Goal: Information Seeking & Learning: Find specific fact

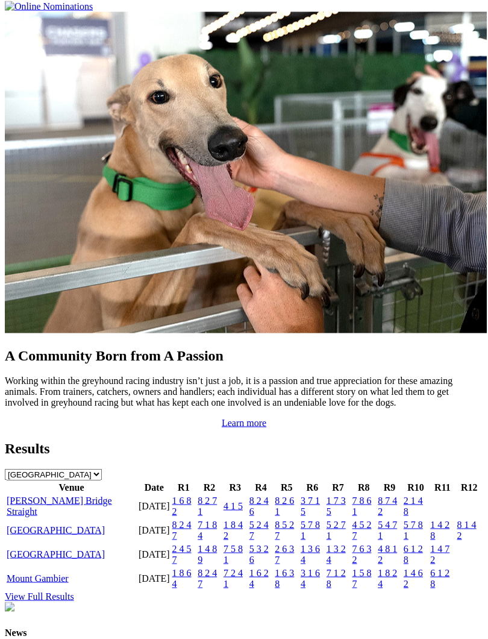
scroll to position [984, 0]
click at [130, 541] on td "[GEOGRAPHIC_DATA]" at bounding box center [71, 529] width 131 height 23
click at [45, 535] on link "[GEOGRAPHIC_DATA]" at bounding box center [56, 529] width 98 height 10
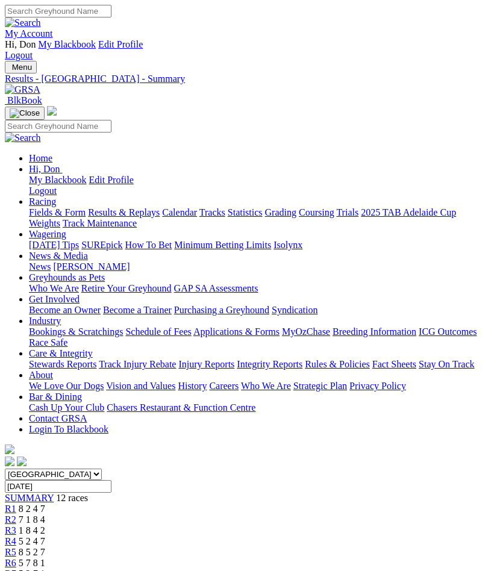
click at [16, 547] on link "R5" at bounding box center [10, 552] width 11 height 10
